Goal: Task Accomplishment & Management: Manage account settings

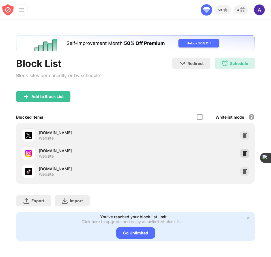
click at [244, 156] on img at bounding box center [245, 154] width 6 height 6
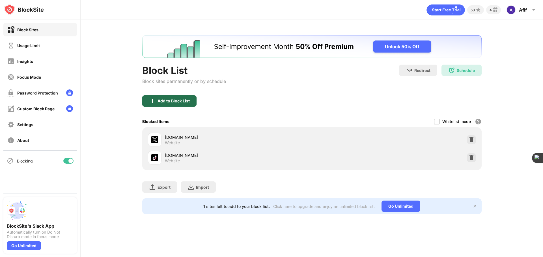
click at [180, 102] on div "Add to Block List" at bounding box center [173, 101] width 32 height 5
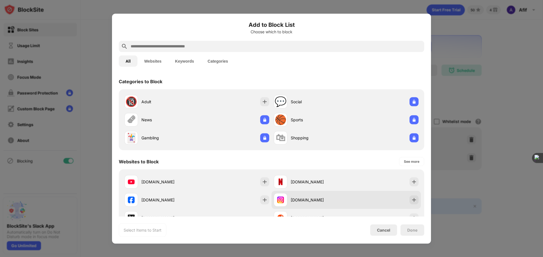
click at [270, 205] on div "instagram.com" at bounding box center [310, 200] width 72 height 14
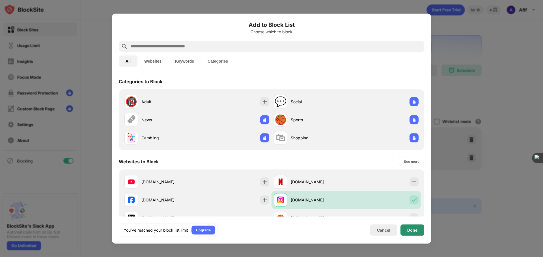
click at [270, 229] on div "Done" at bounding box center [412, 230] width 10 height 5
